Goal: Information Seeking & Learning: Learn about a topic

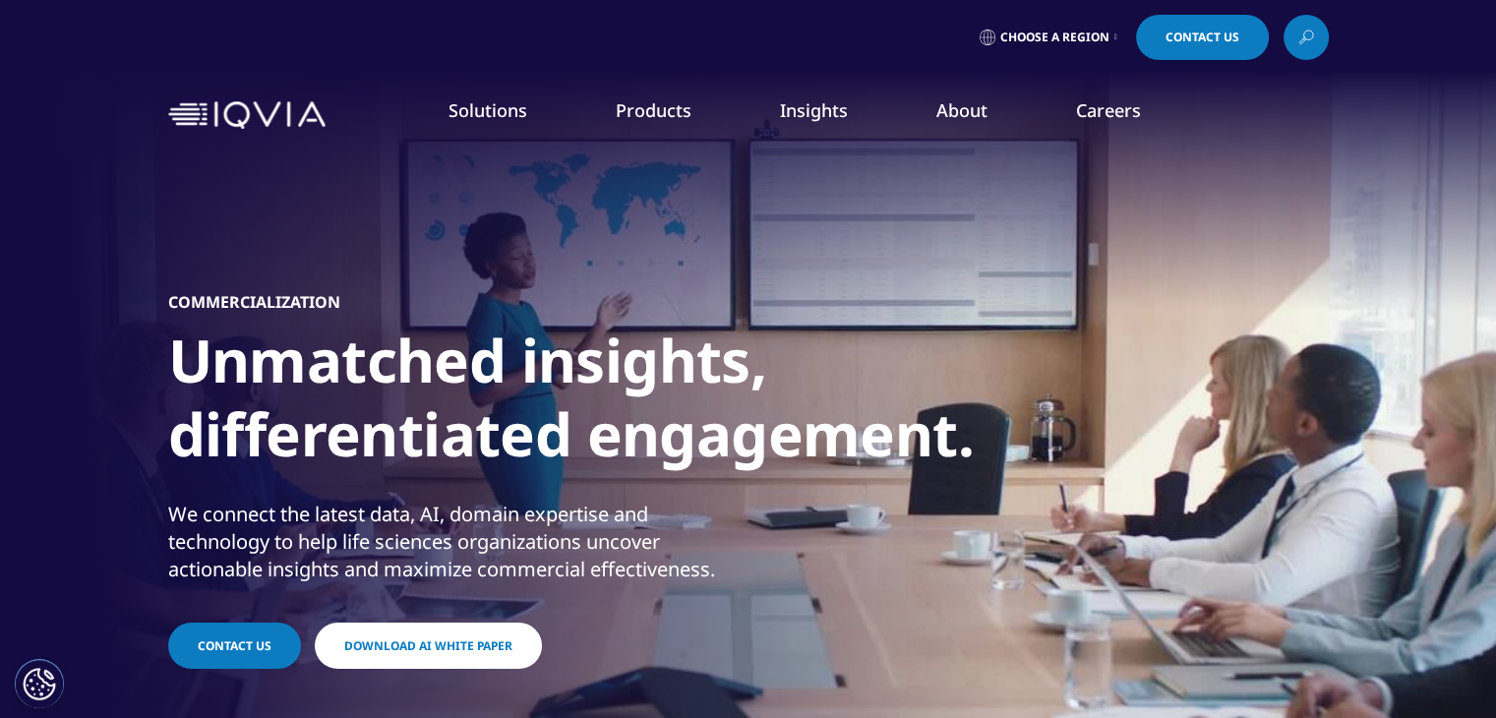
click at [587, 241] on link "Information Management" at bounding box center [579, 247] width 347 height 22
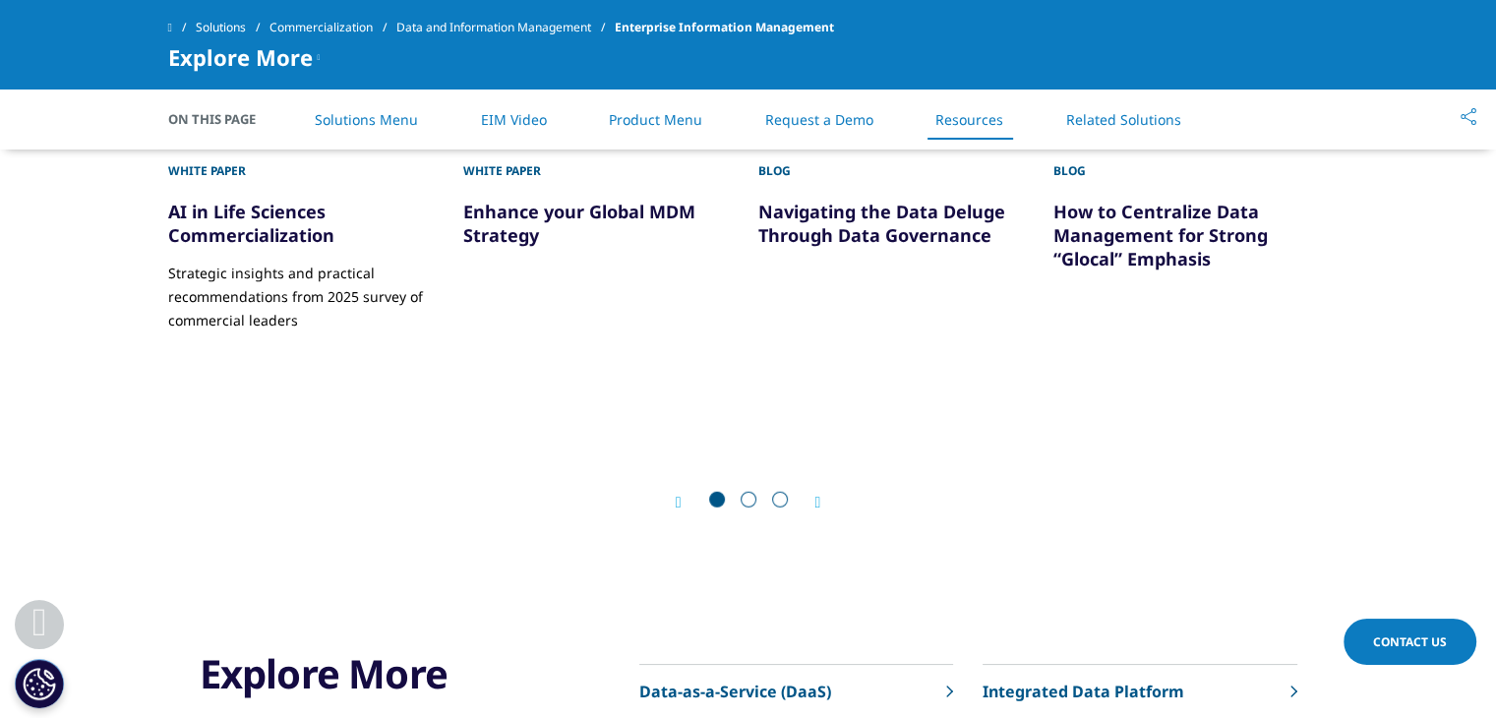
scroll to position [5519, 0]
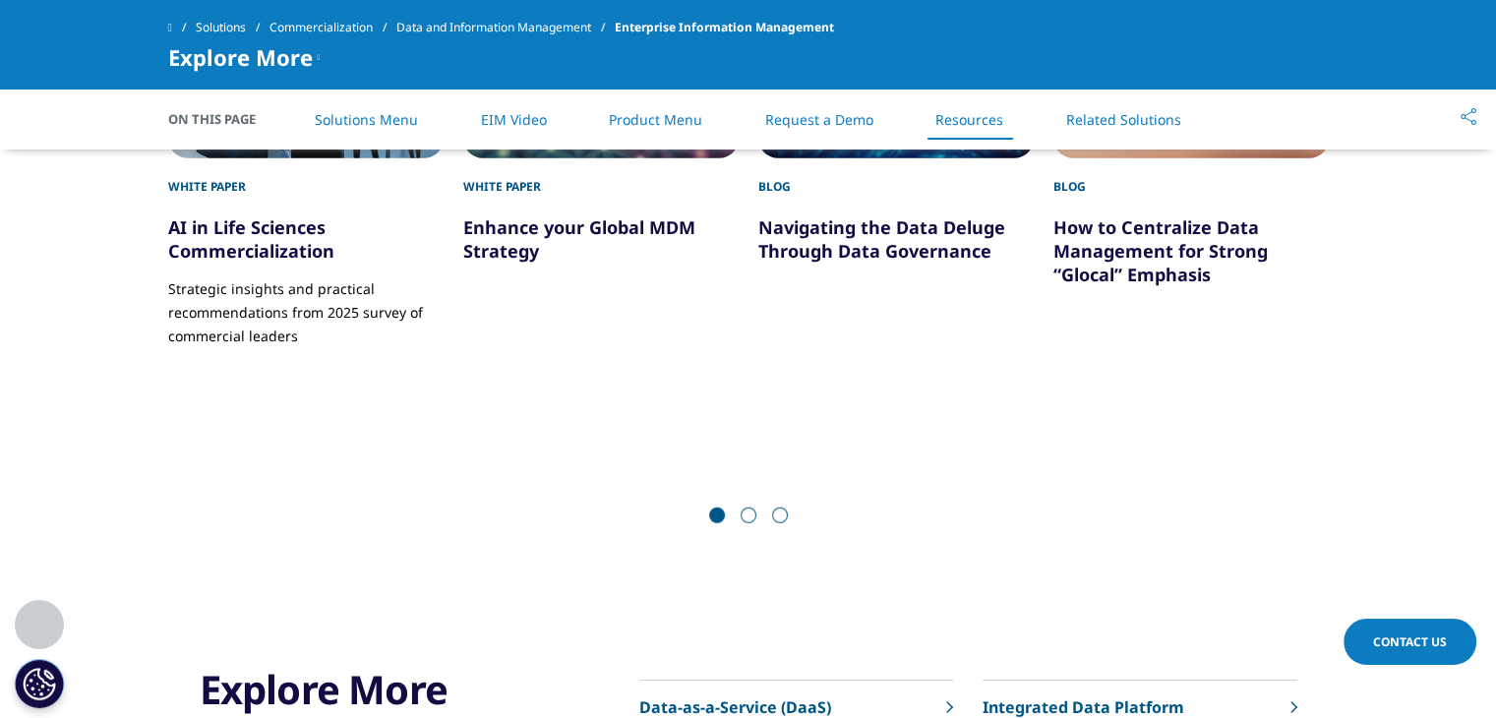
click at [816, 116] on link "Request a Demo" at bounding box center [819, 119] width 108 height 19
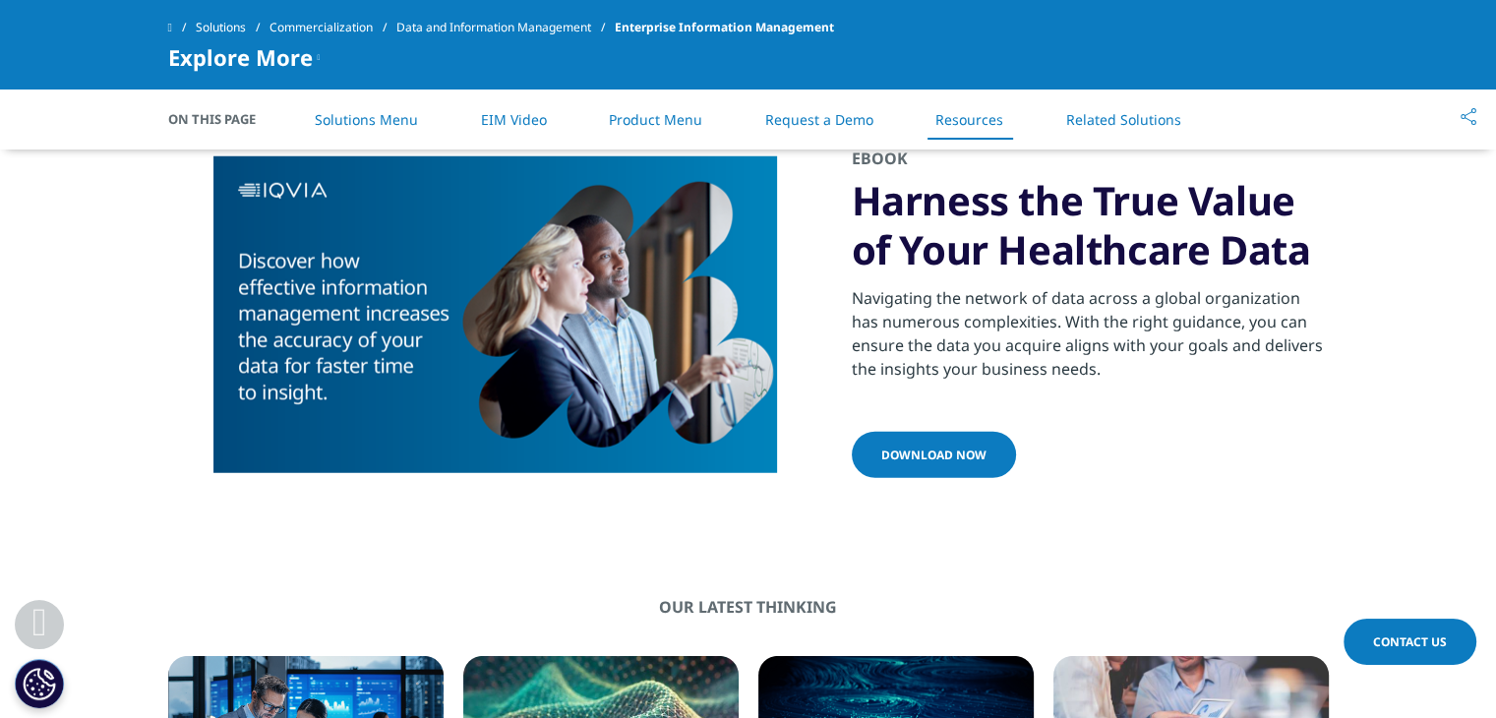
scroll to position [4961, 0]
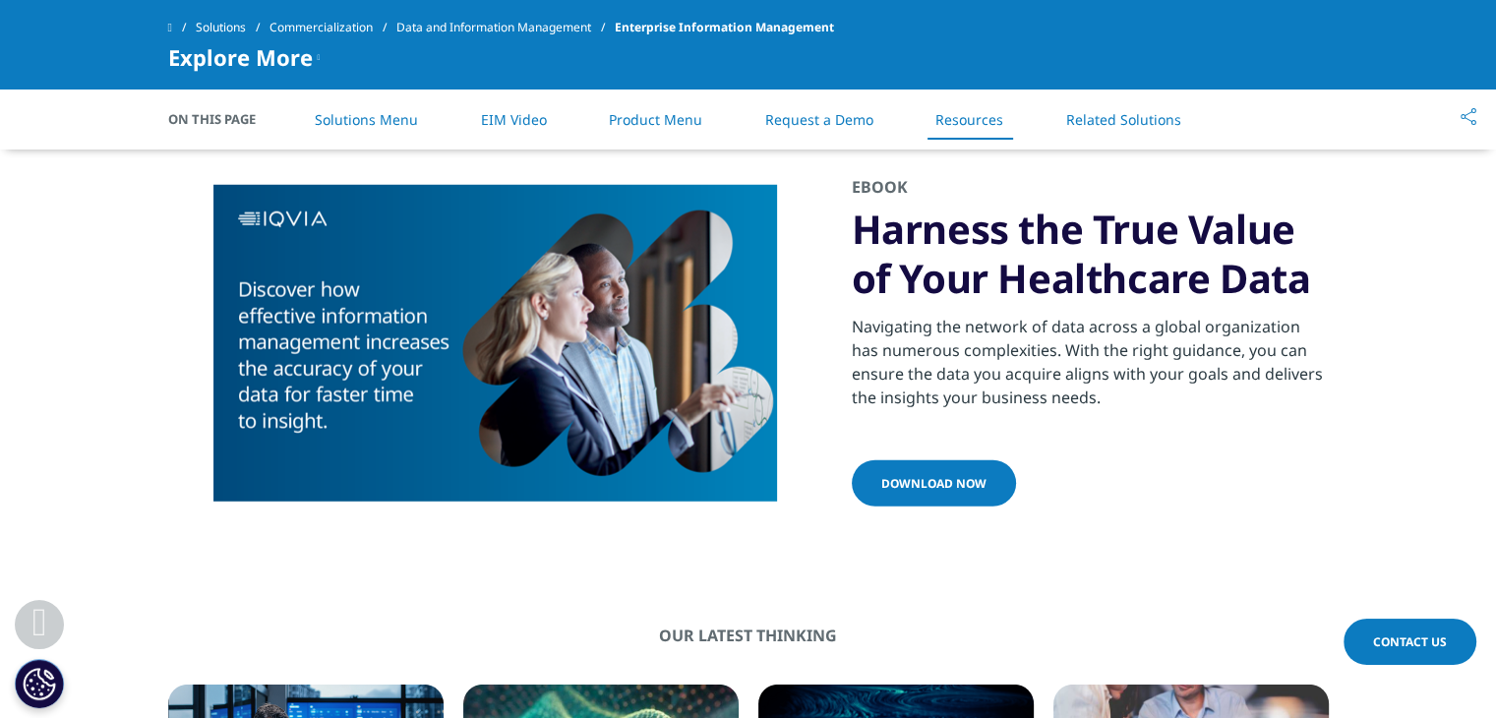
click at [859, 117] on link "Request a Demo" at bounding box center [819, 119] width 108 height 19
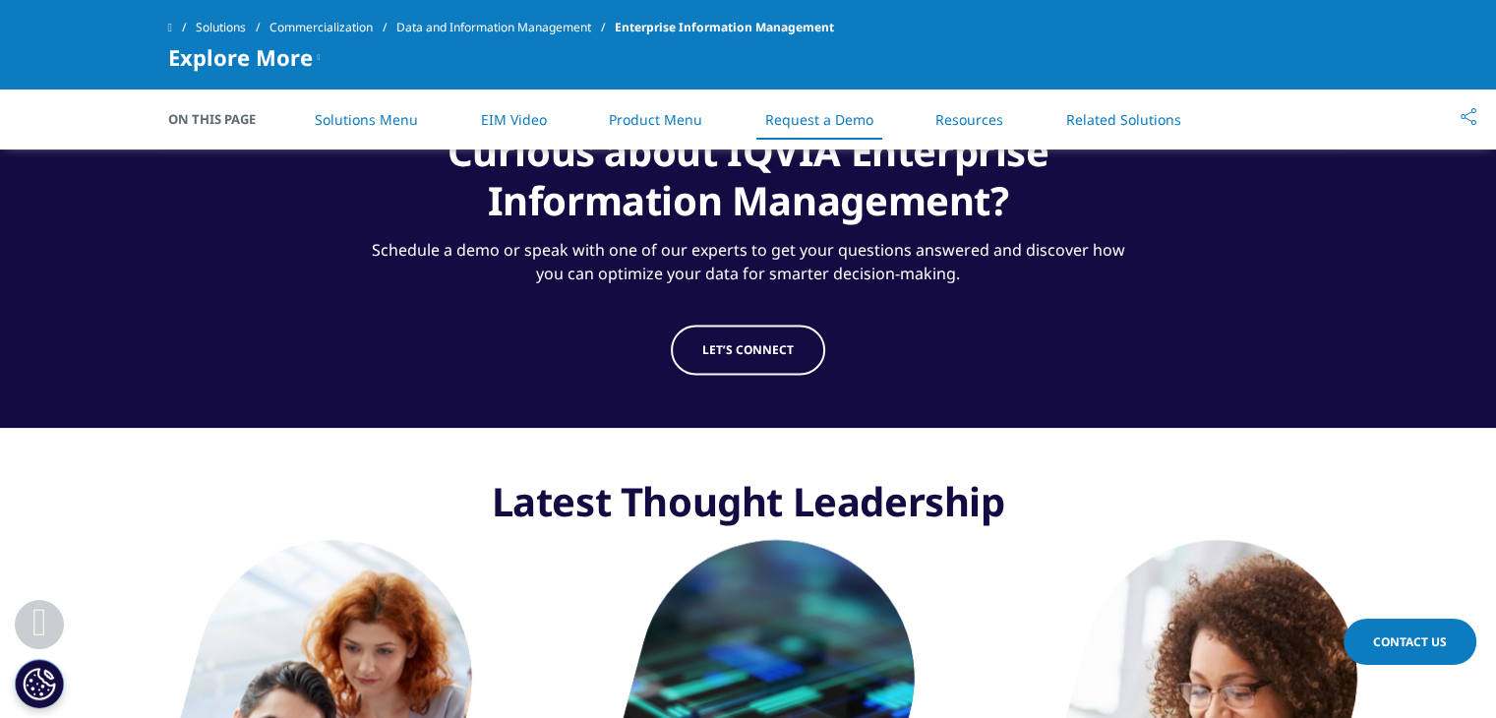
scroll to position [3160, 0]
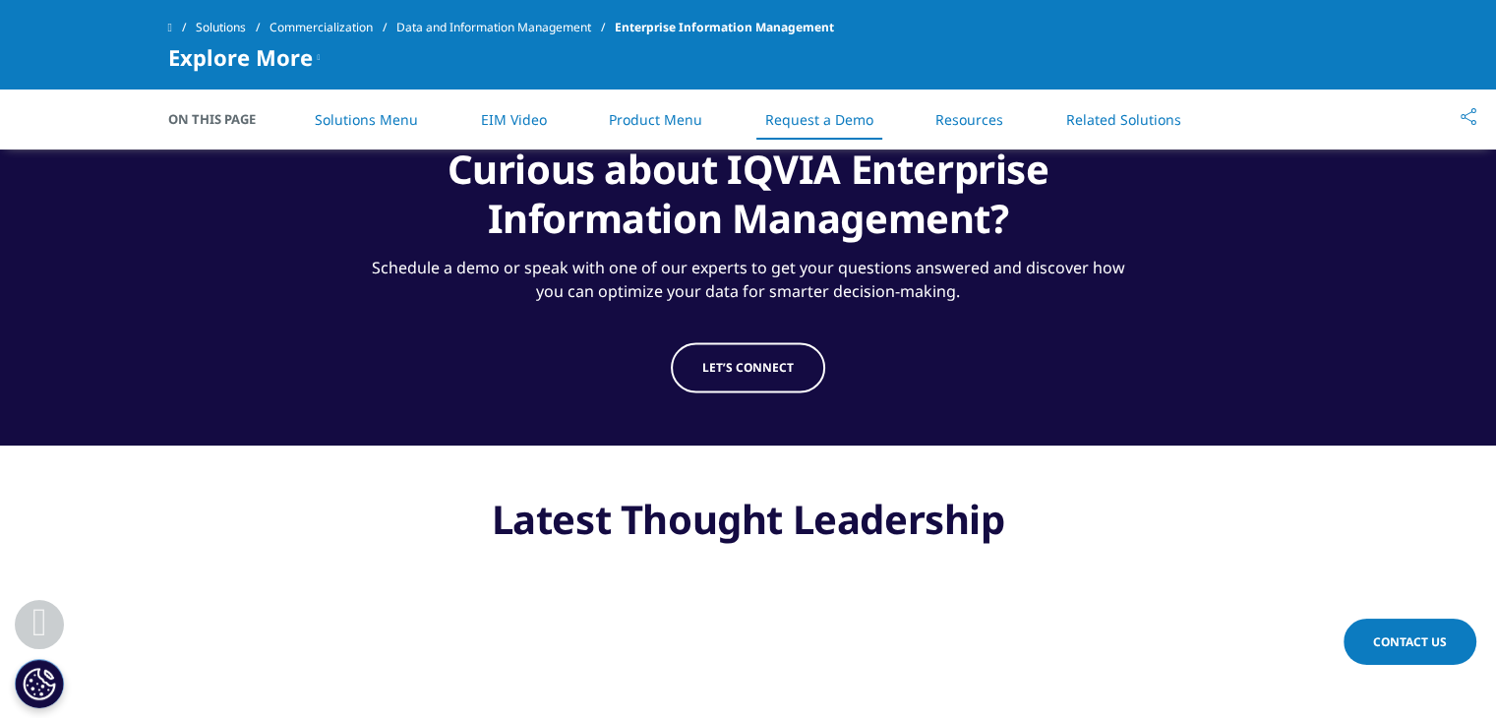
click at [682, 120] on link "Product Menu" at bounding box center [655, 119] width 93 height 19
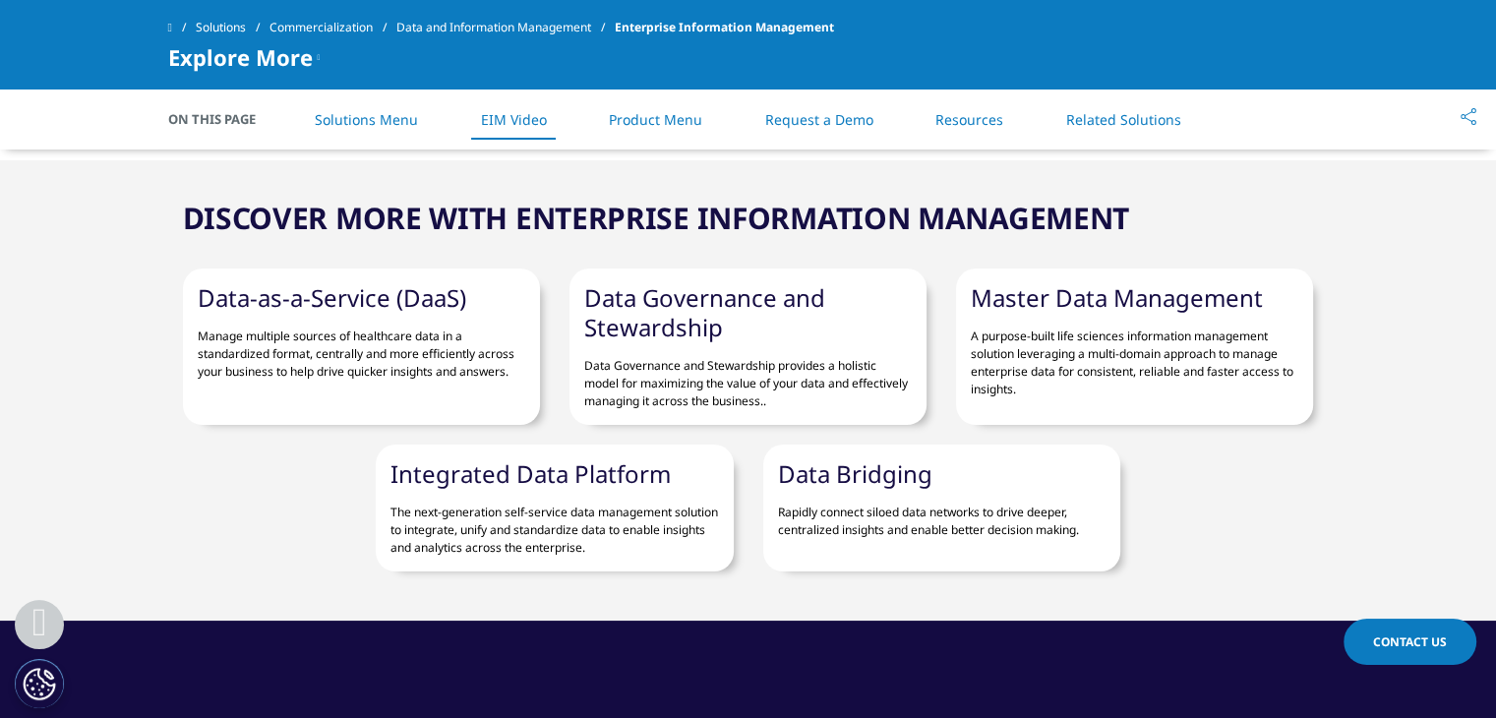
scroll to position [2601, 0]
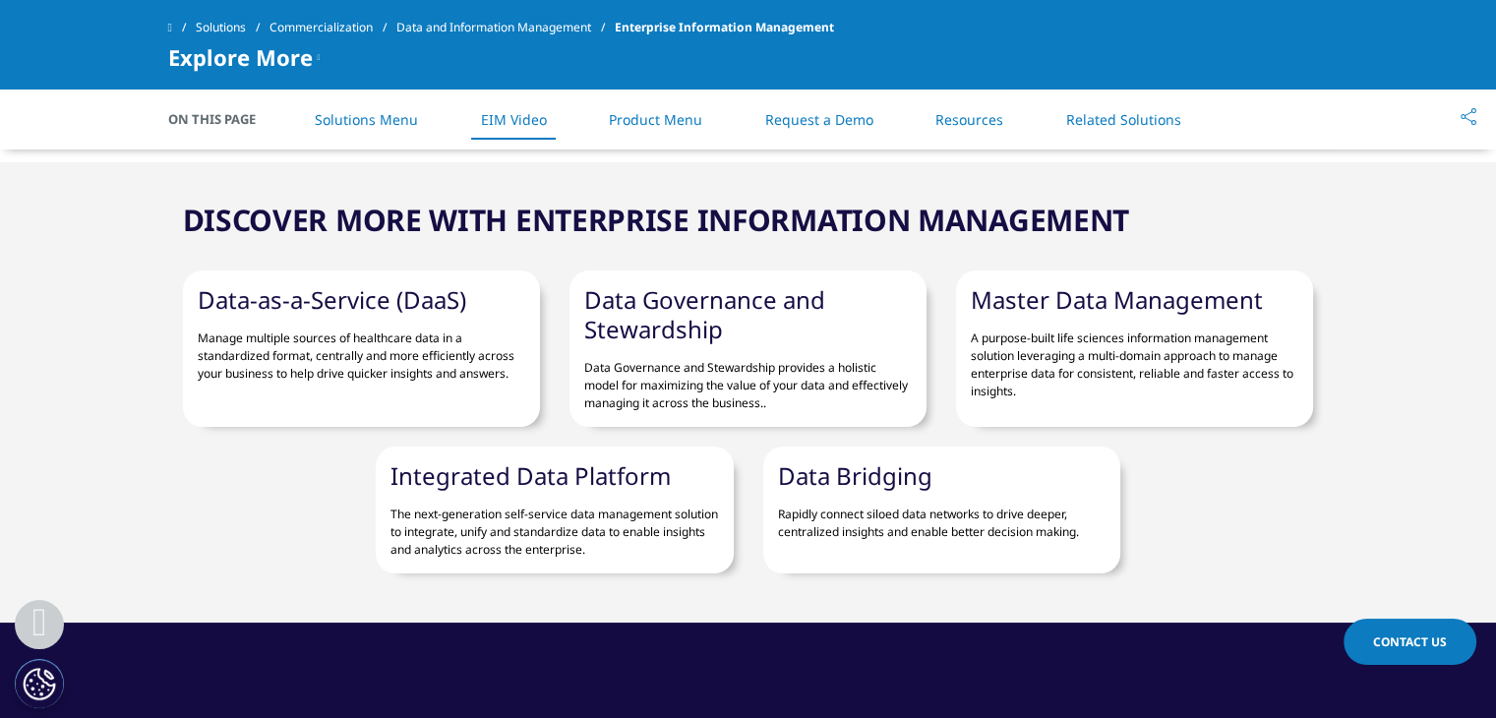
click at [403, 111] on link "Solutions Menu" at bounding box center [366, 119] width 103 height 19
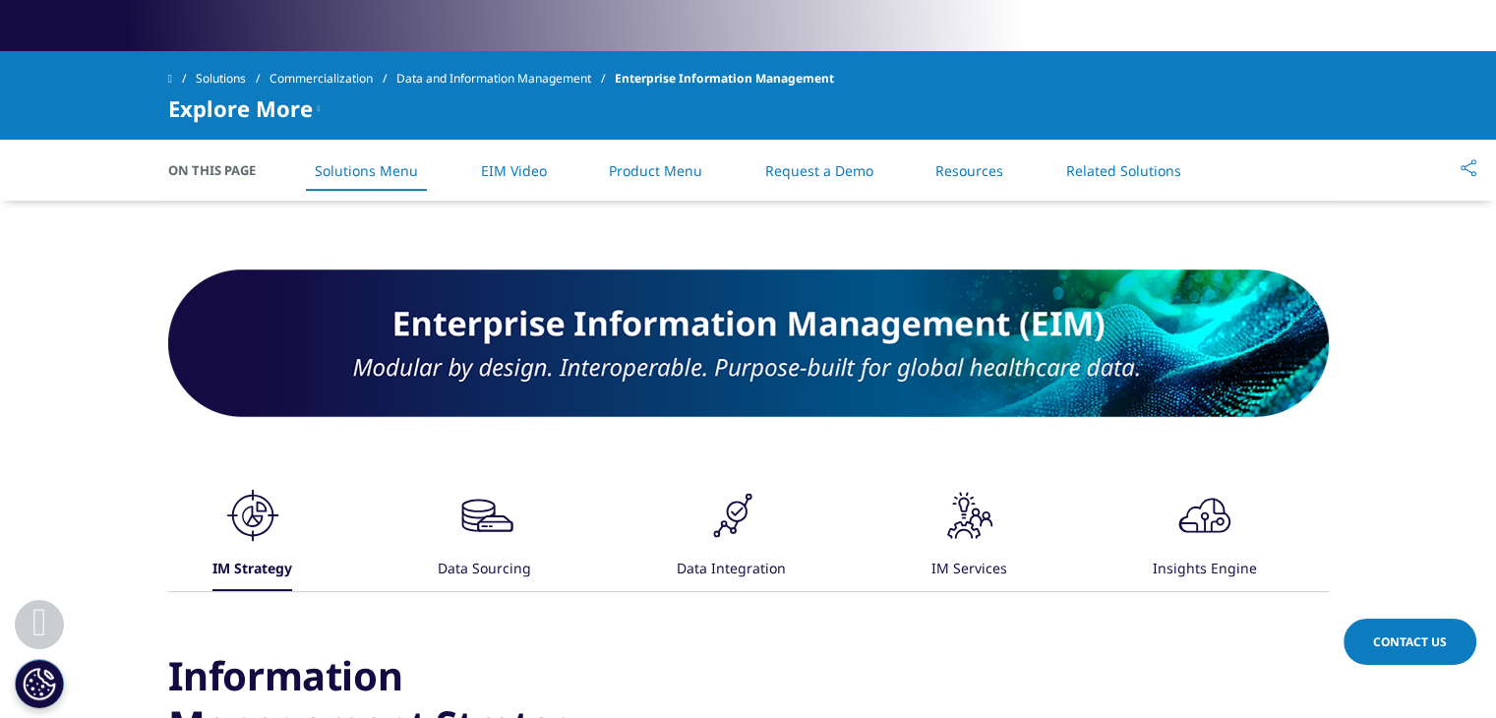
scroll to position [824, 0]
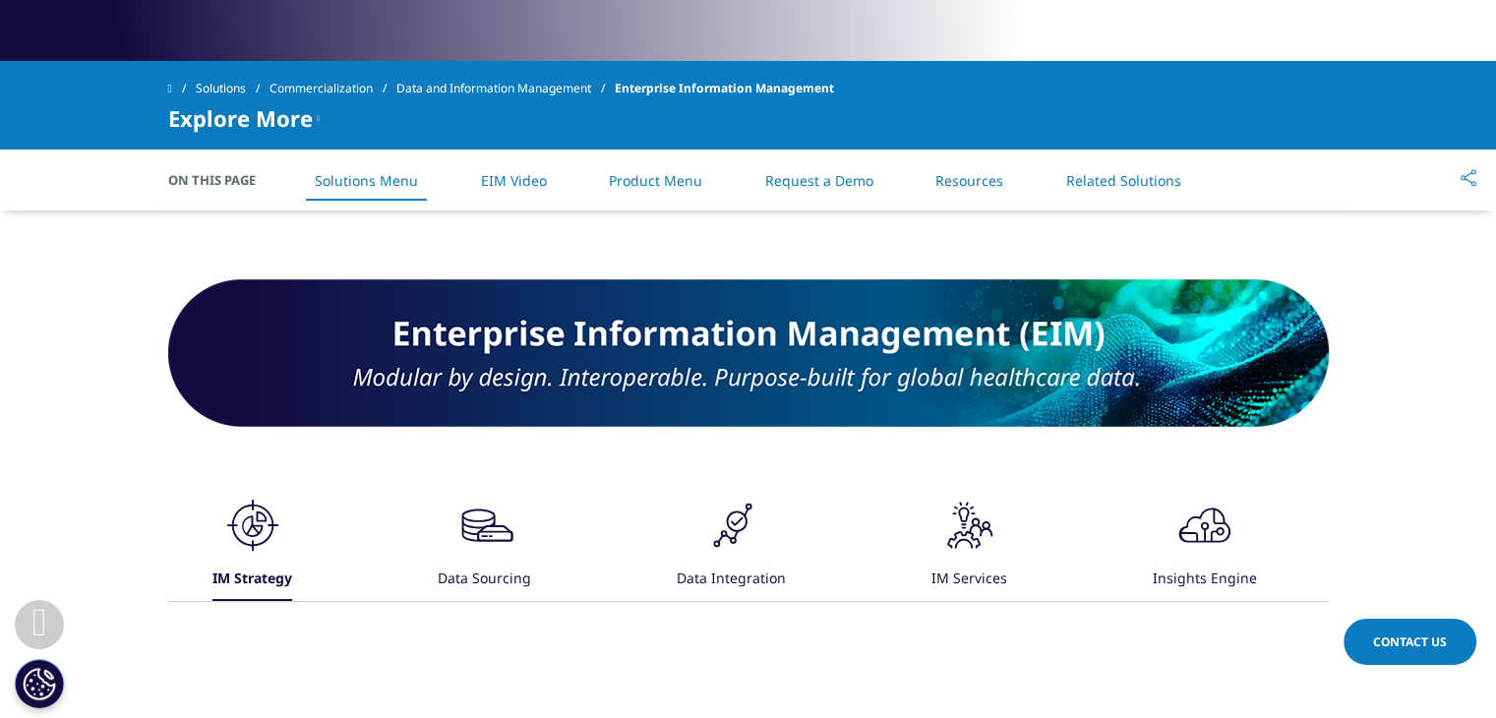
click at [291, 409] on img at bounding box center [748, 353] width 1160 height 148
click at [708, 517] on icon ".cls-1{fill:#231f20;}" at bounding box center [731, 525] width 59 height 59
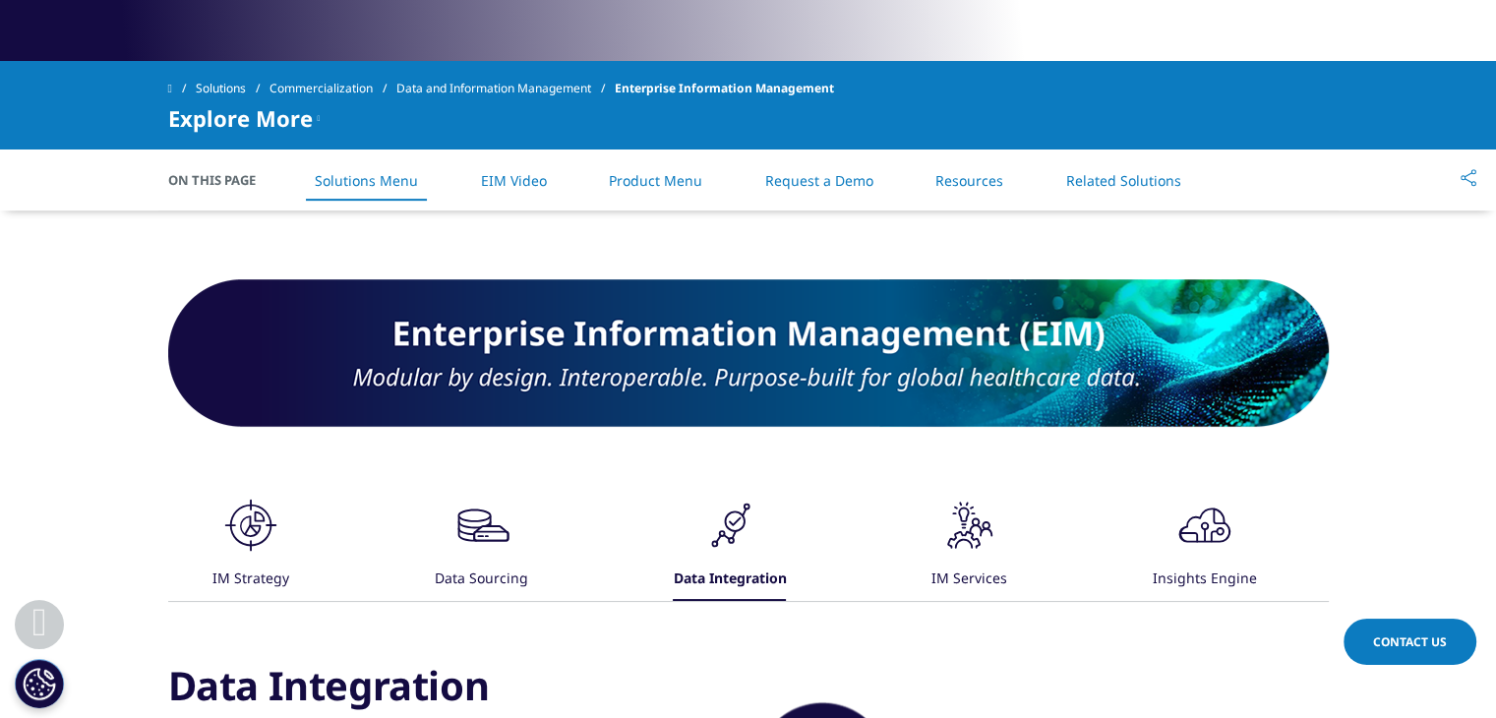
click at [963, 519] on icon at bounding box center [963, 514] width 11 height 15
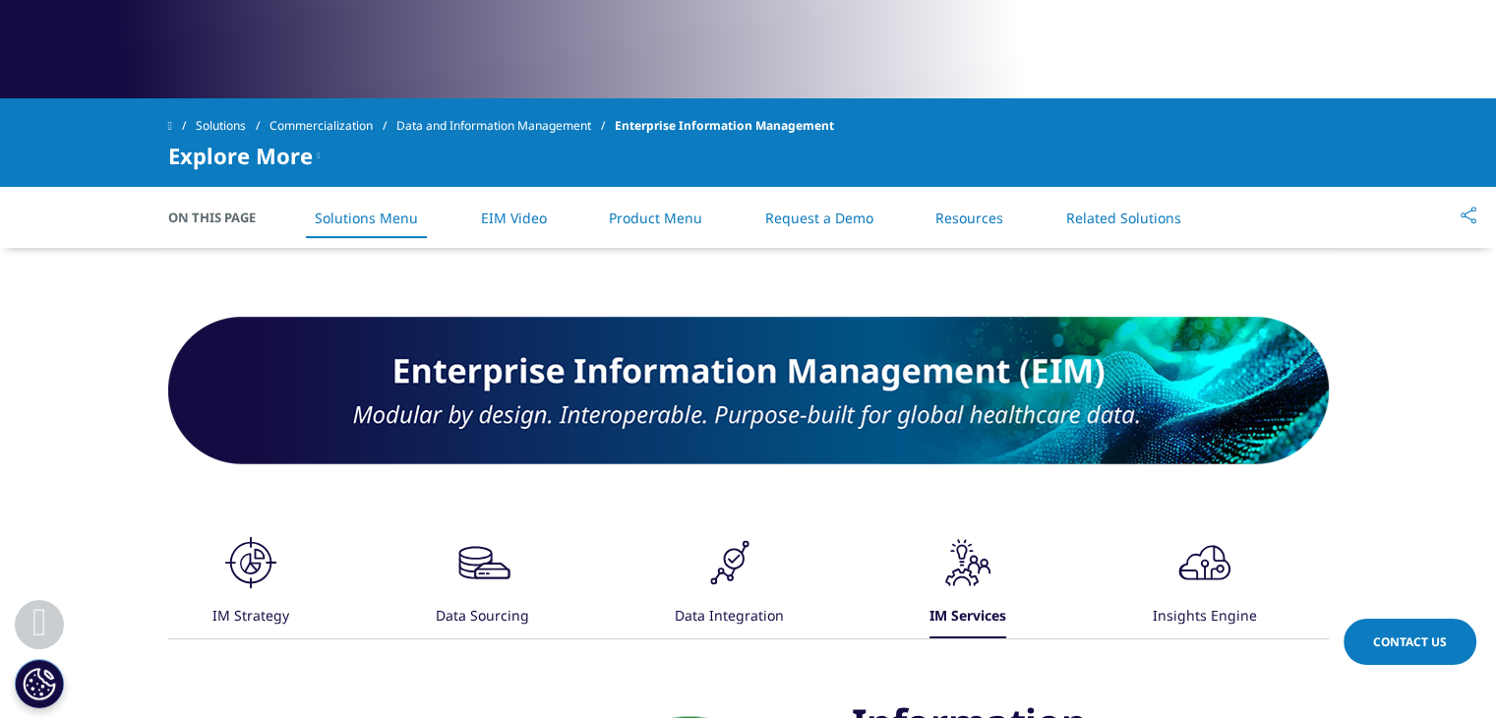
scroll to position [788, 0]
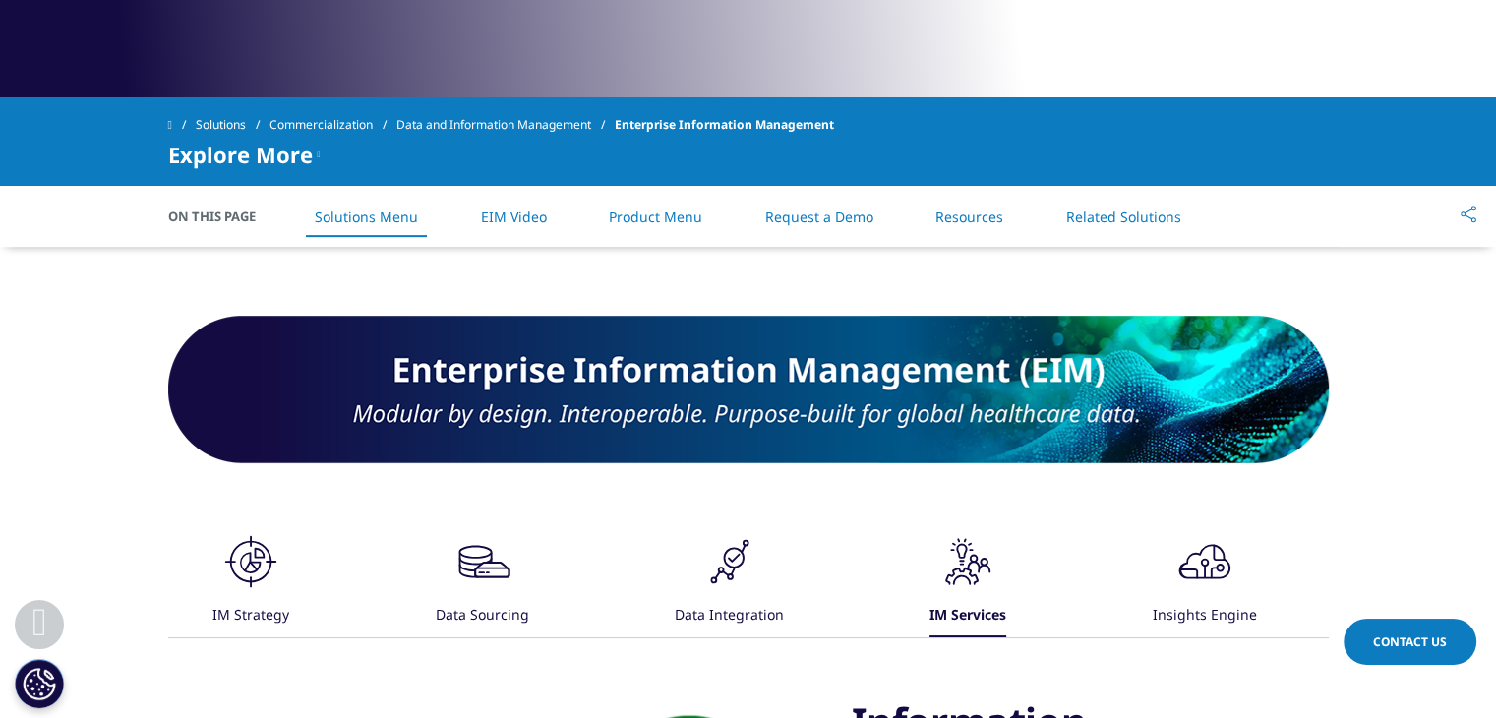
click at [1193, 566] on icon ".cls-1{fill:#231f20;}" at bounding box center [1204, 561] width 59 height 59
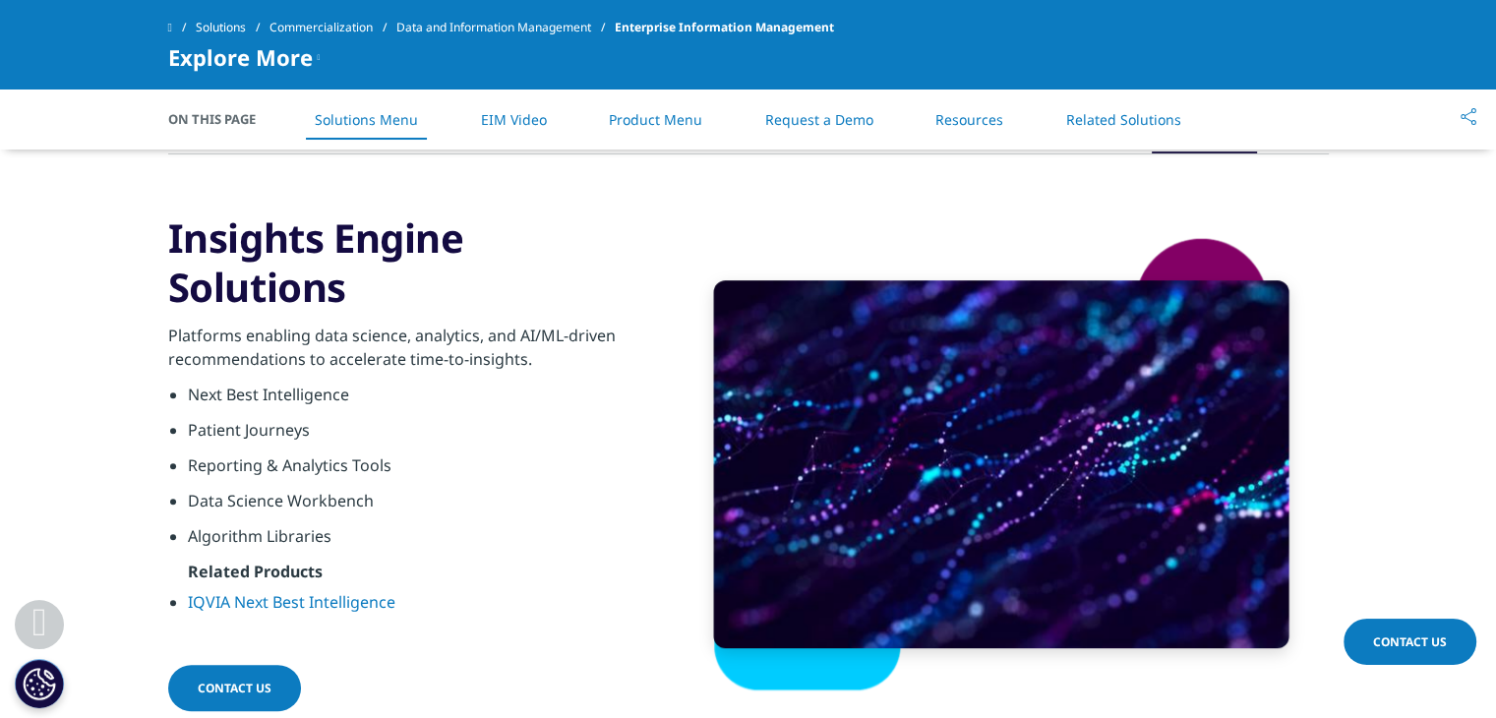
scroll to position [1134, 0]
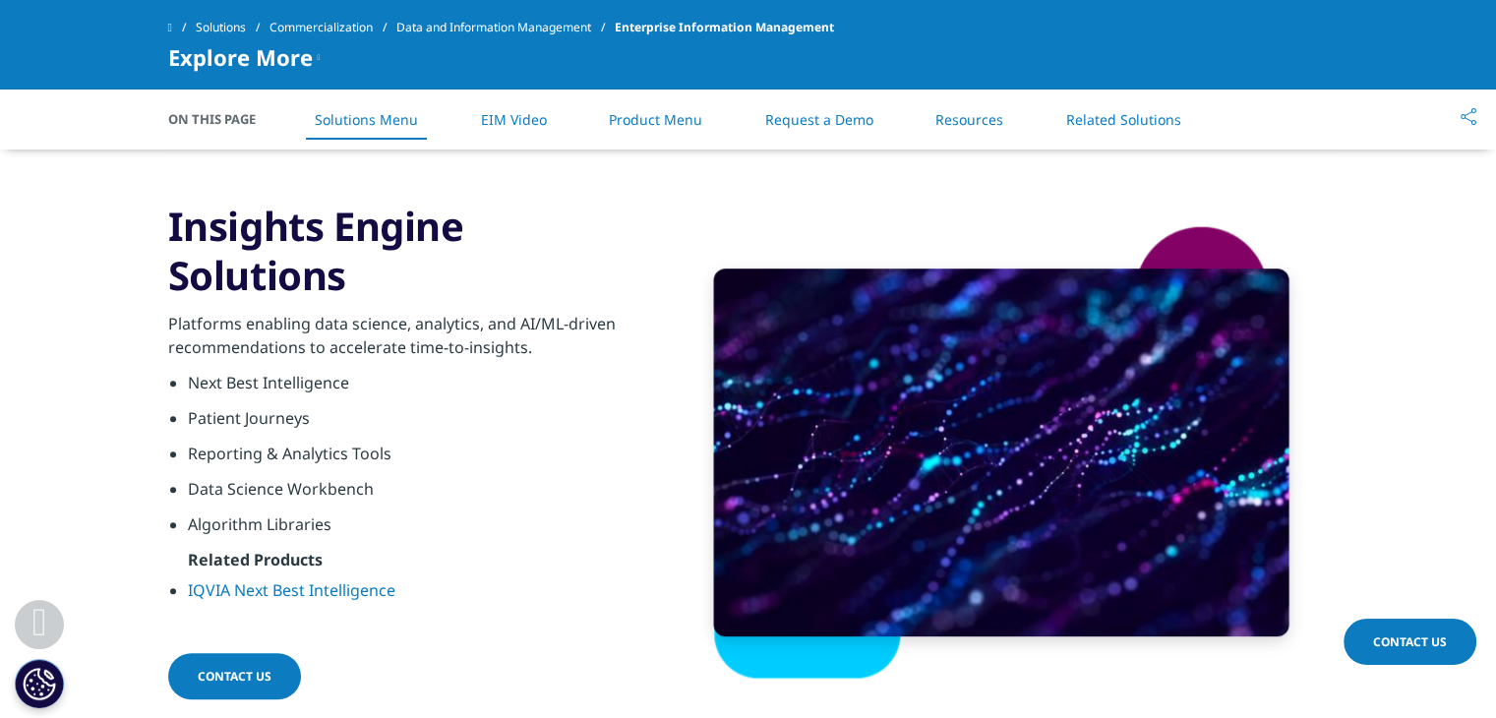
click at [561, 540] on li "Algorithm Libraries" at bounding box center [416, 529] width 457 height 35
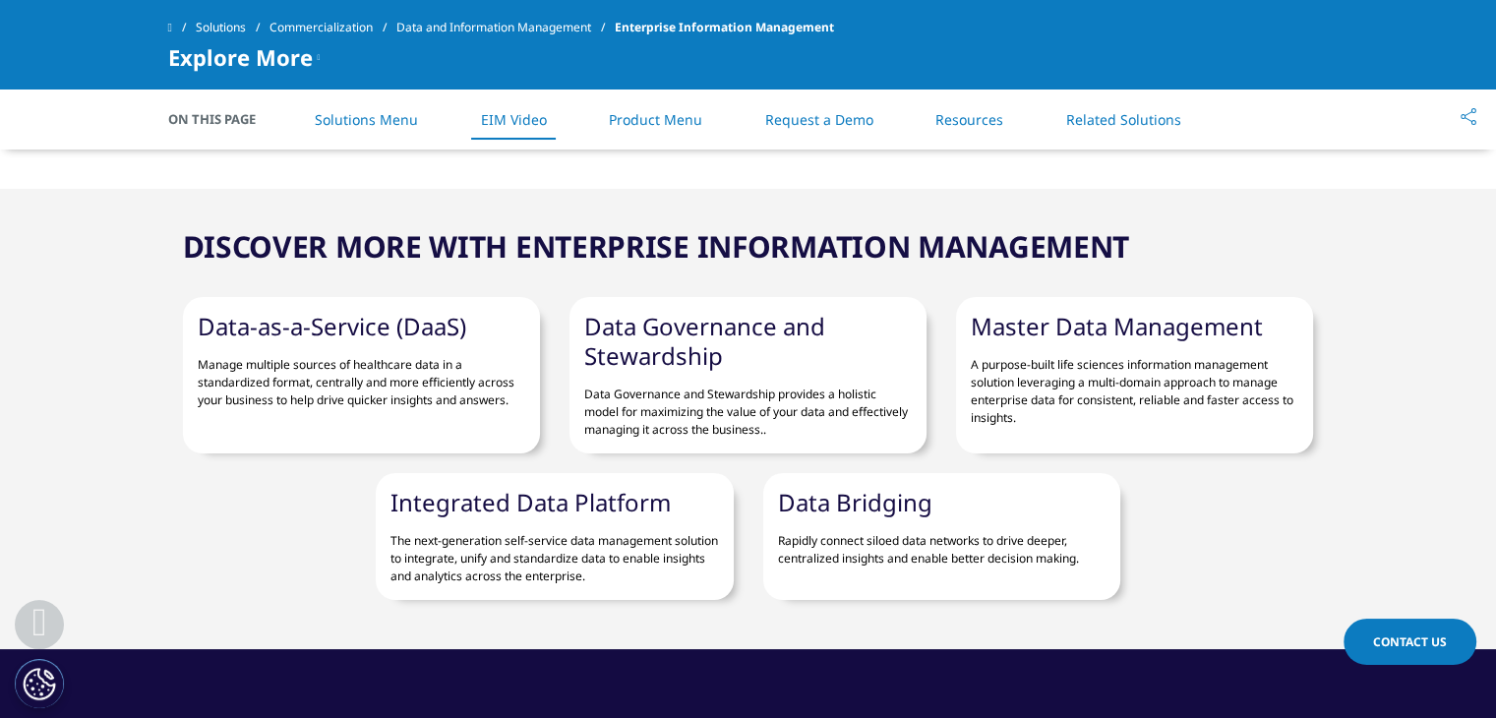
scroll to position [2530, 0]
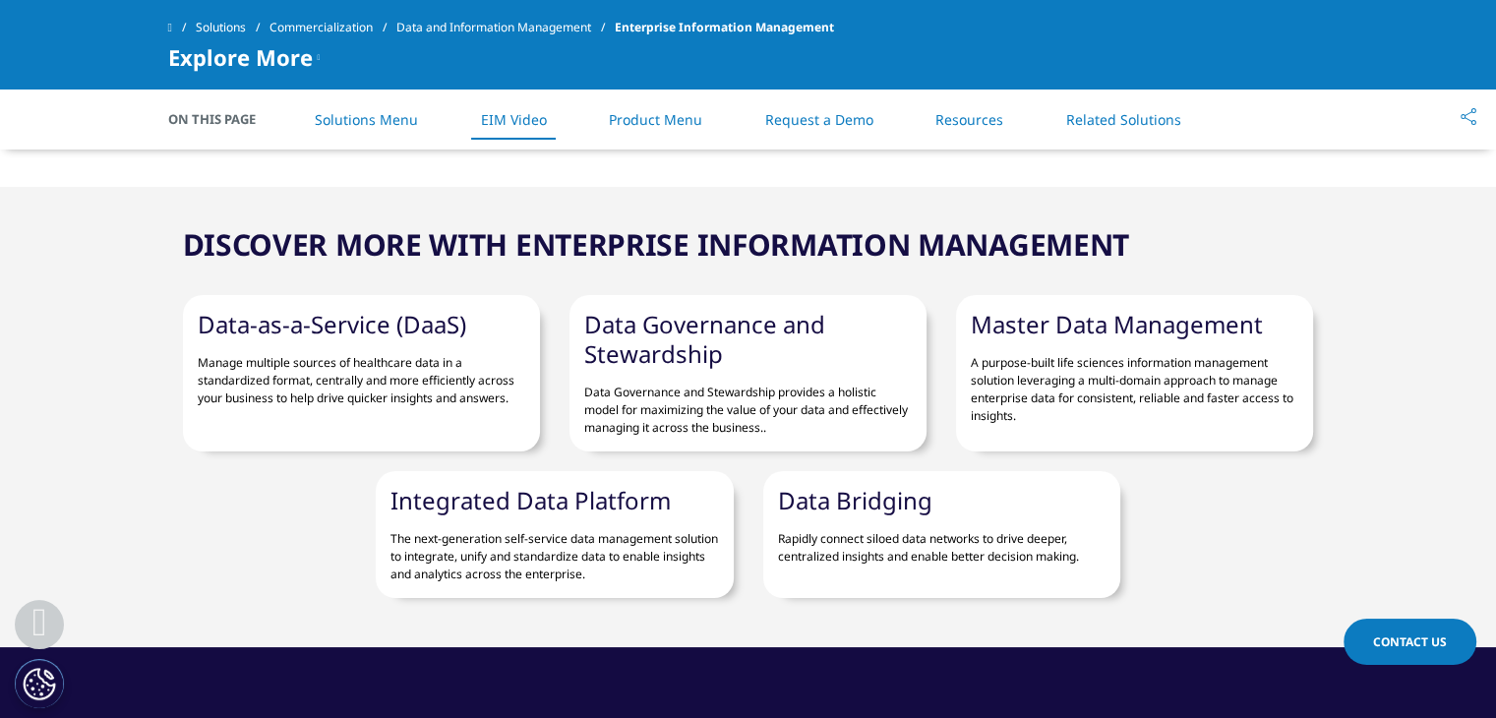
click at [383, 115] on link "Solutions Menu" at bounding box center [366, 119] width 103 height 19
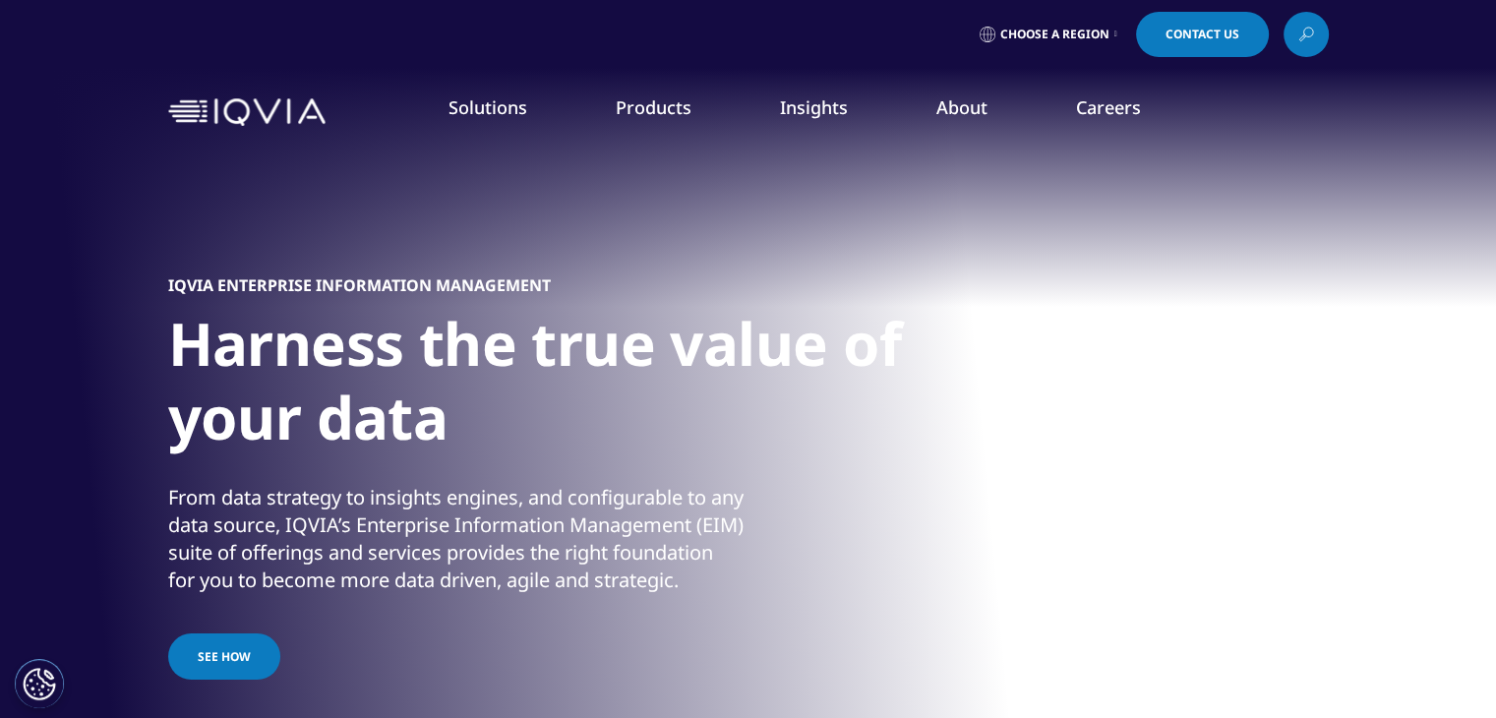
scroll to position [0, 0]
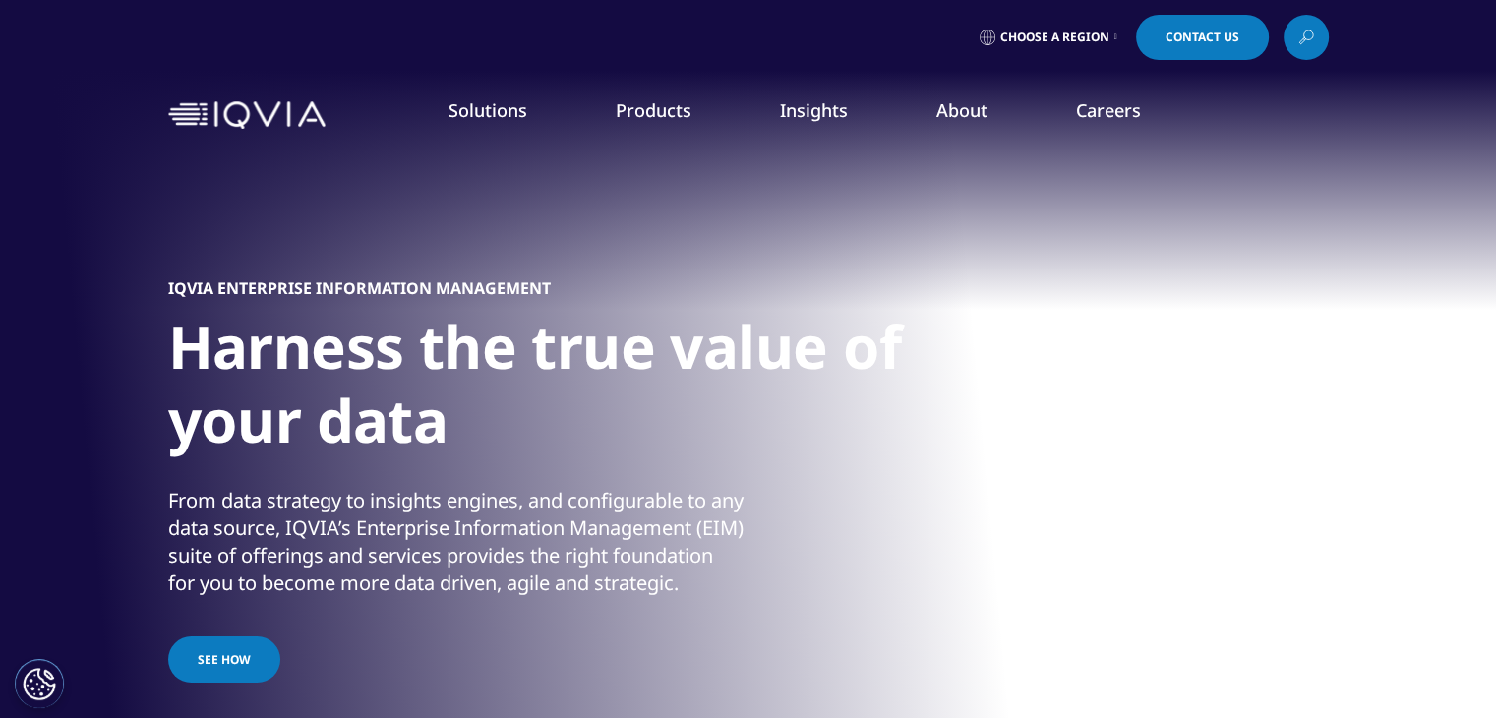
click at [252, 119] on img at bounding box center [246, 115] width 157 height 29
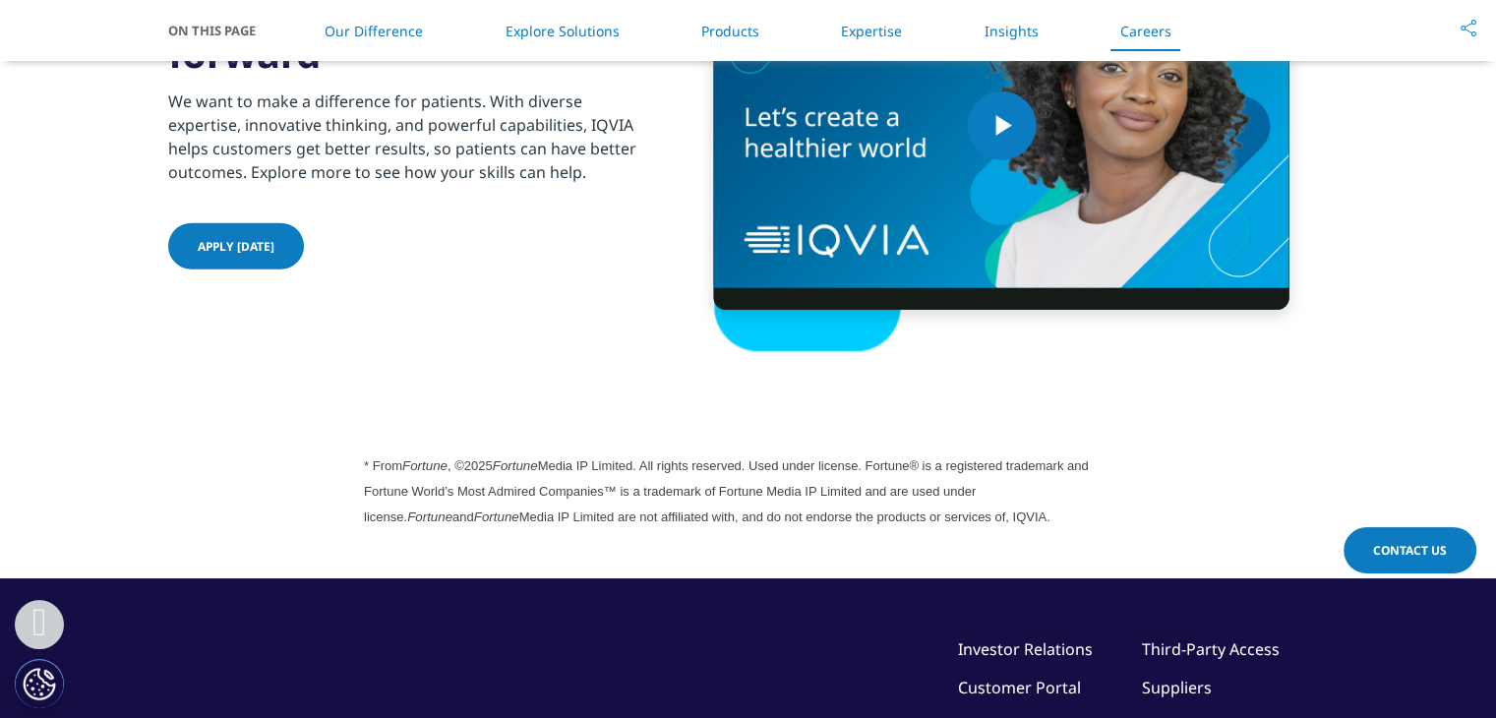
scroll to position [5296, 0]
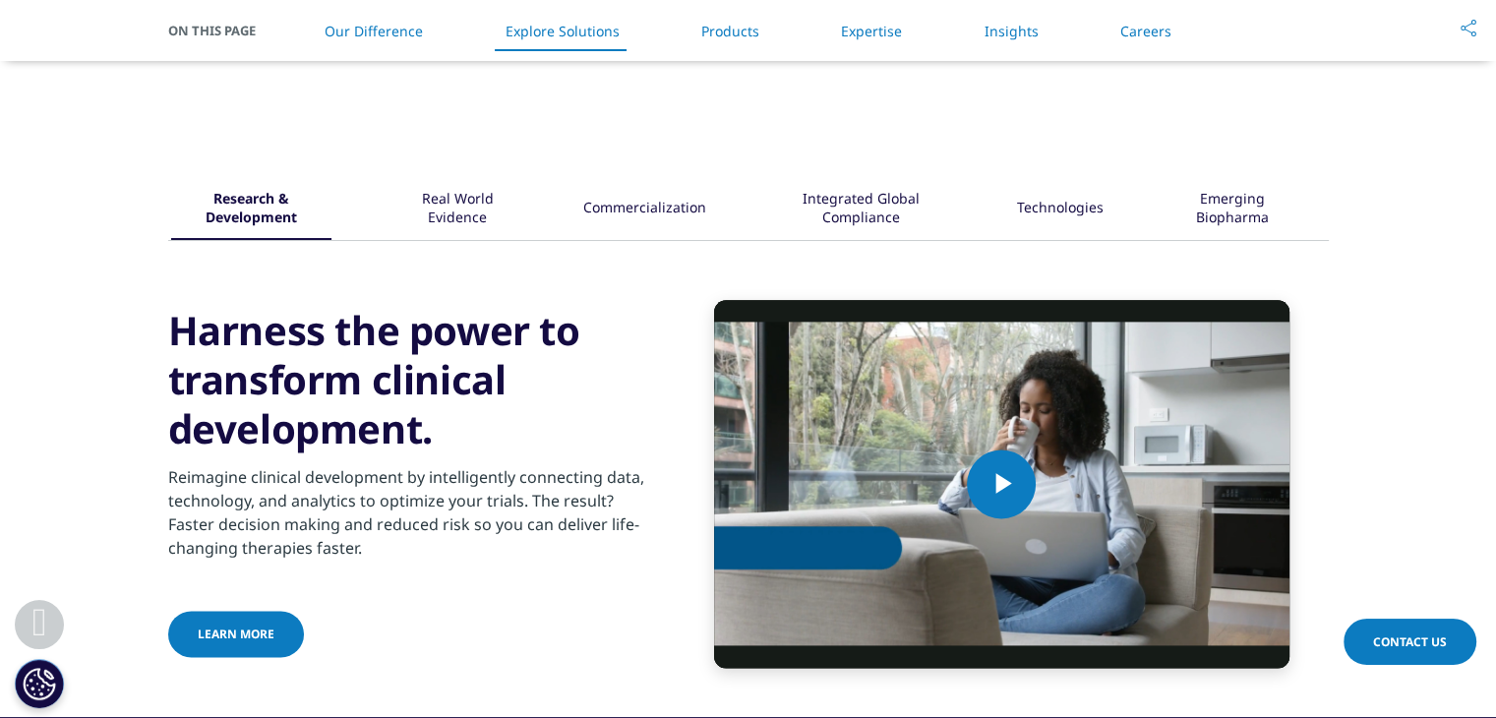
scroll to position [2492, 0]
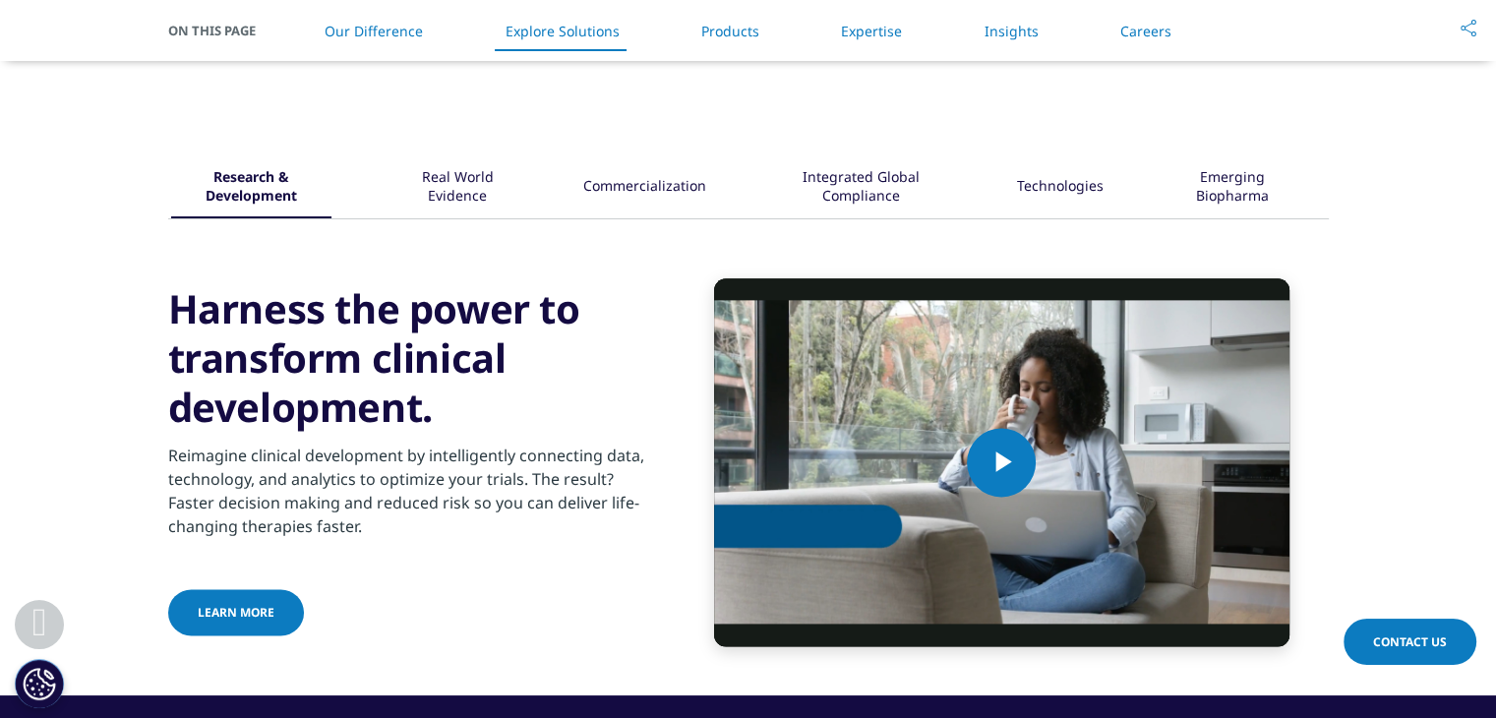
click at [491, 176] on div "Real World Evidence" at bounding box center [456, 187] width 127 height 61
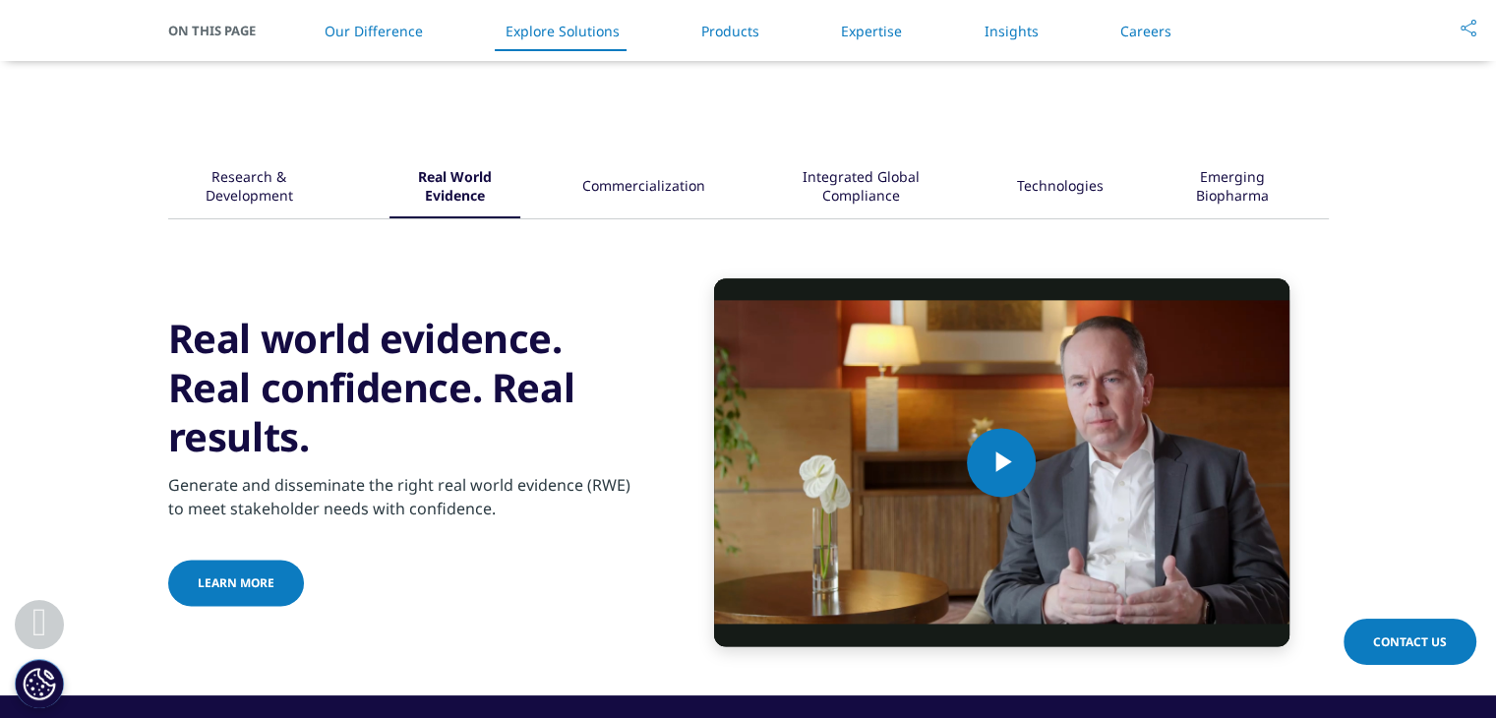
click at [630, 195] on div "Commercialization" at bounding box center [643, 187] width 123 height 61
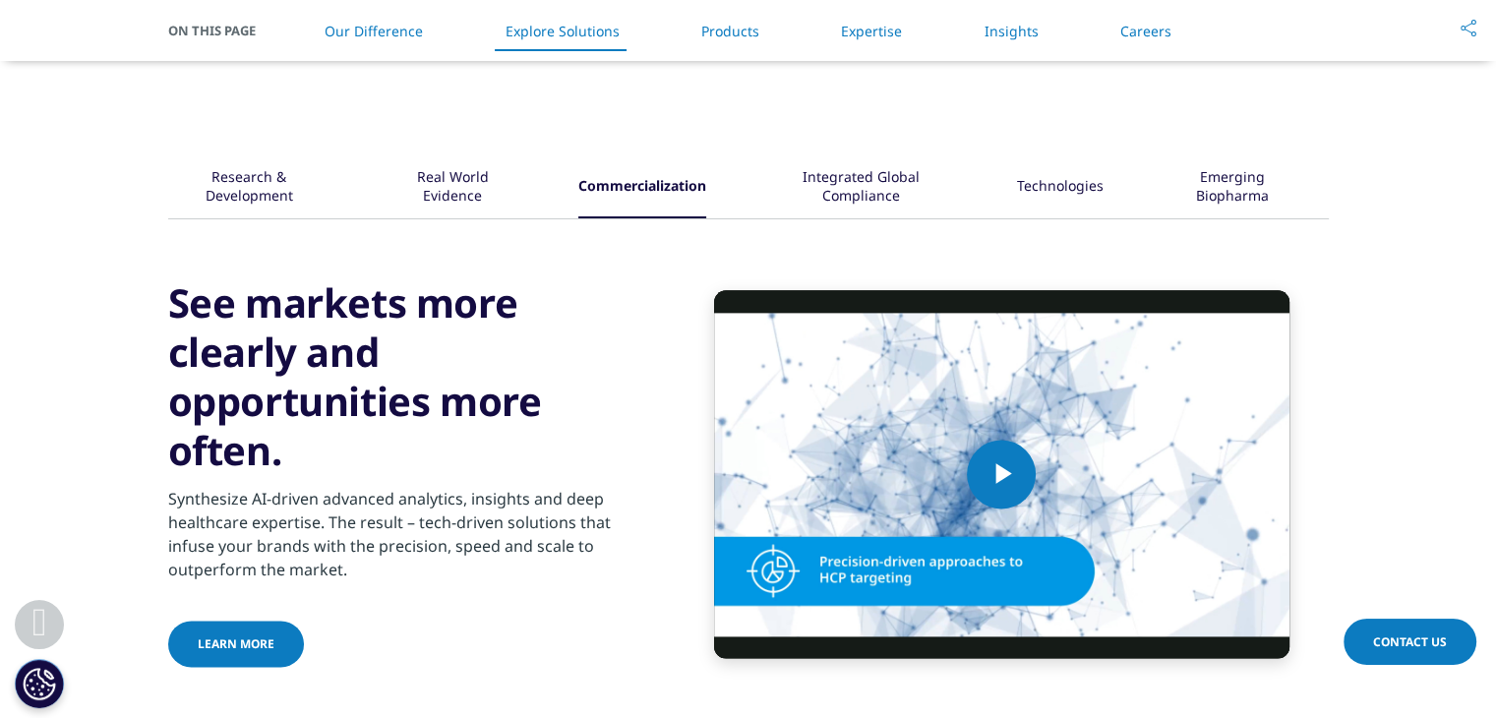
click at [863, 185] on div "Integrated Global Compliance" at bounding box center [861, 187] width 187 height 61
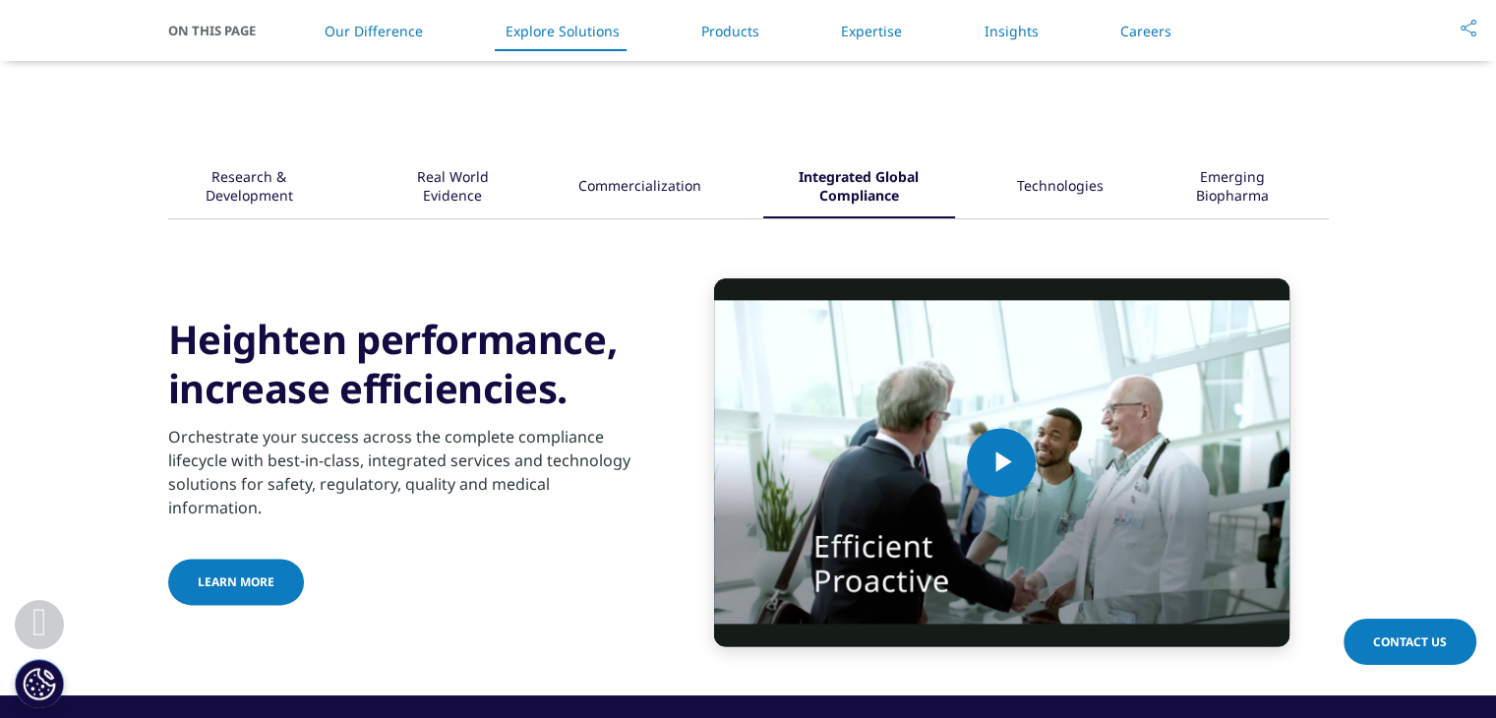
click at [1031, 198] on div "Technologies" at bounding box center [1060, 187] width 87 height 61
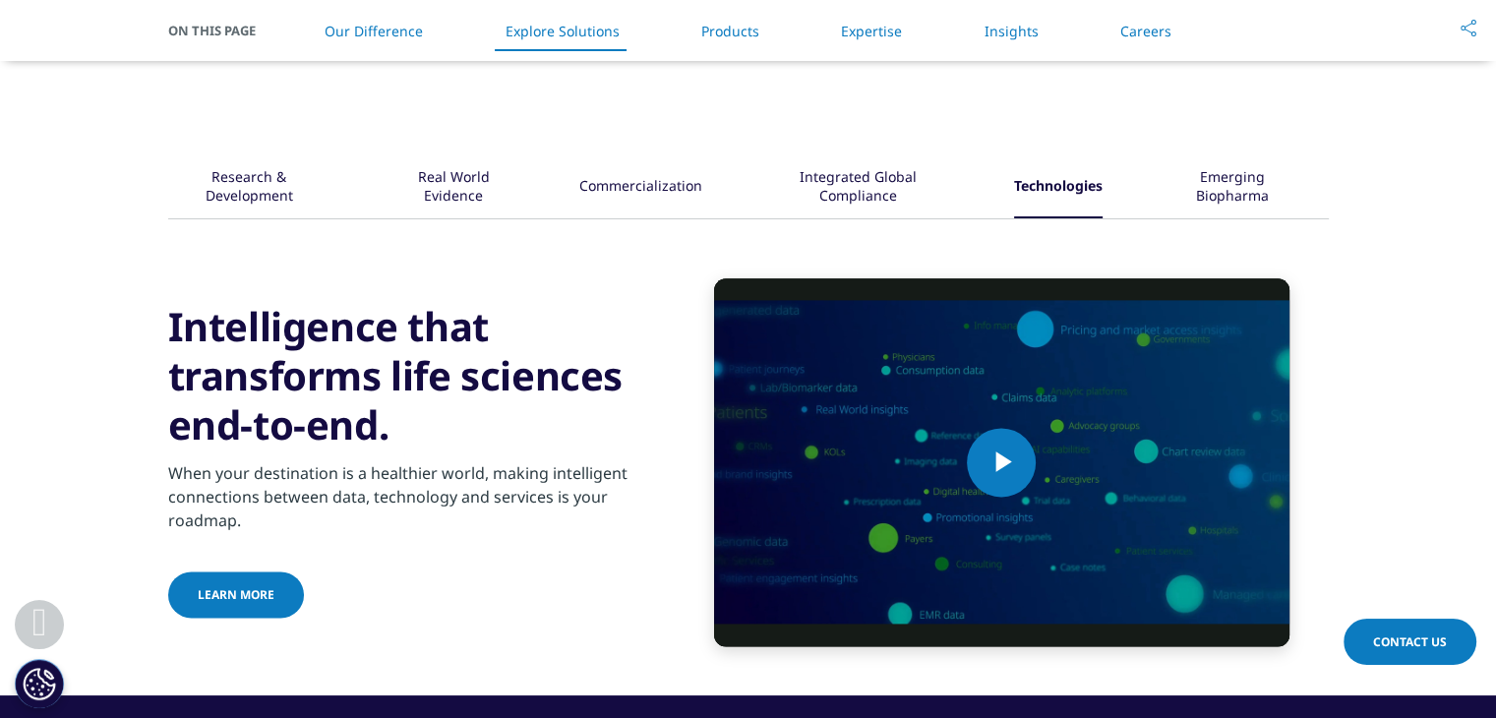
click at [1240, 199] on div "Emerging Biopharma" at bounding box center [1231, 187] width 134 height 61
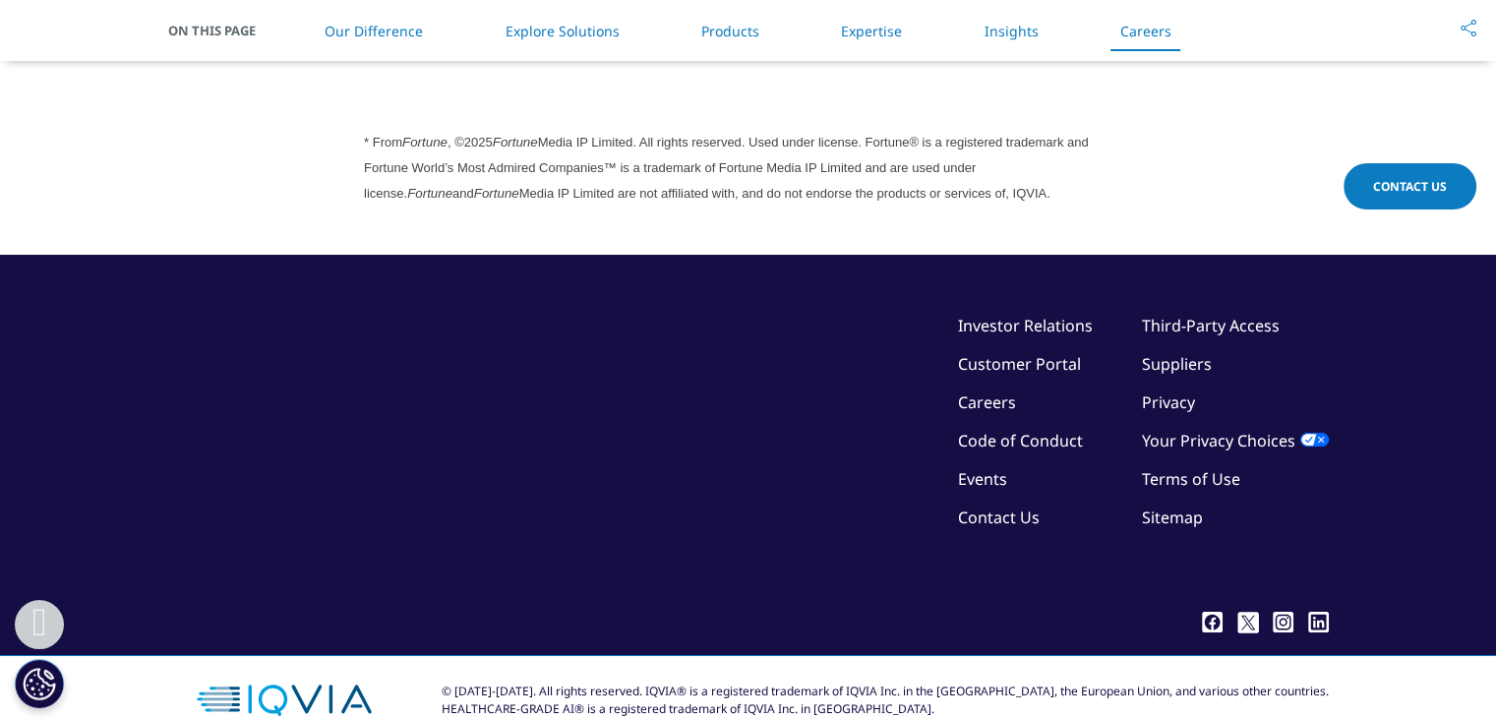
scroll to position [5625, 0]
